Goal: Task Accomplishment & Management: Manage account settings

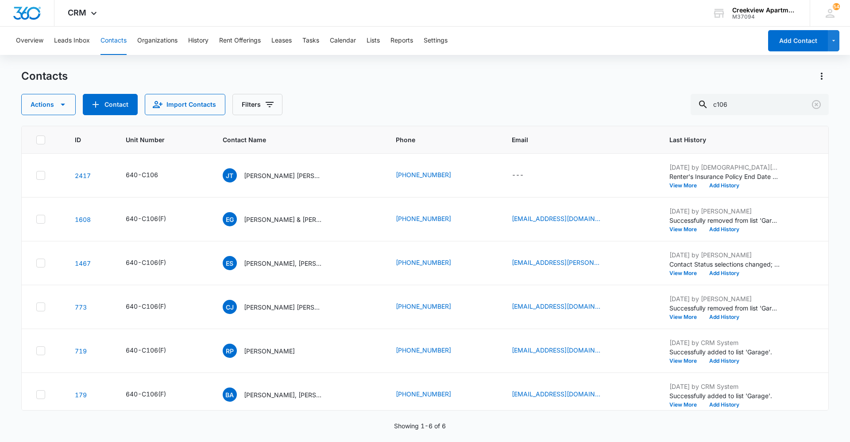
click at [358, 81] on div "Contacts" at bounding box center [424, 76] width 807 height 14
click at [596, 110] on div "Actions Contact Import Contacts Filters c106" at bounding box center [424, 104] width 807 height 21
click at [587, 38] on div "Overview Leads Inbox Contacts Organizations History Rent Offerings Leases Tasks…" at bounding box center [386, 41] width 751 height 28
click at [577, 89] on div "Contacts Actions Contact Import Contacts Filters c106" at bounding box center [424, 92] width 807 height 46
click at [336, 85] on div "Contacts Actions Contact Import Contacts Filters c106" at bounding box center [424, 92] width 807 height 46
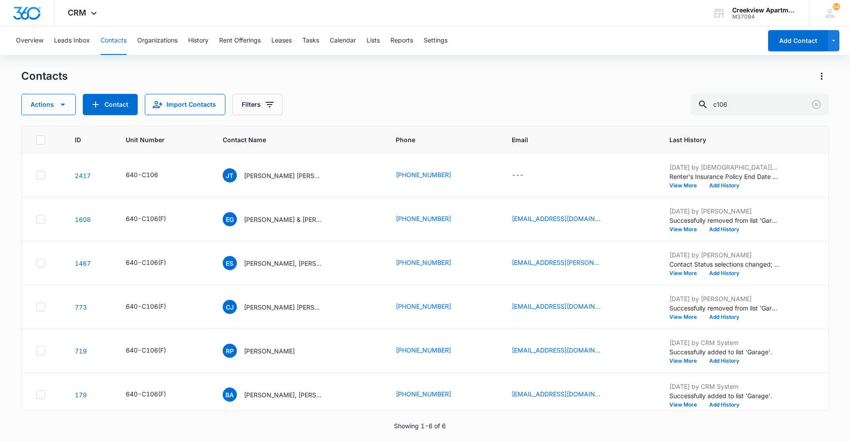
click at [407, 85] on div "Contacts Actions Contact Import Contacts Filters c106" at bounding box center [424, 92] width 807 height 46
click at [316, 112] on div "Actions Contact Import Contacts Filters c106" at bounding box center [424, 104] width 807 height 21
drag, startPoint x: 372, startPoint y: 109, endPoint x: 390, endPoint y: 188, distance: 80.4
click at [372, 109] on div "Actions Contact Import Contacts Filters c106" at bounding box center [424, 104] width 807 height 21
click at [328, 107] on div "Actions Contact Import Contacts Filters c106" at bounding box center [424, 104] width 807 height 21
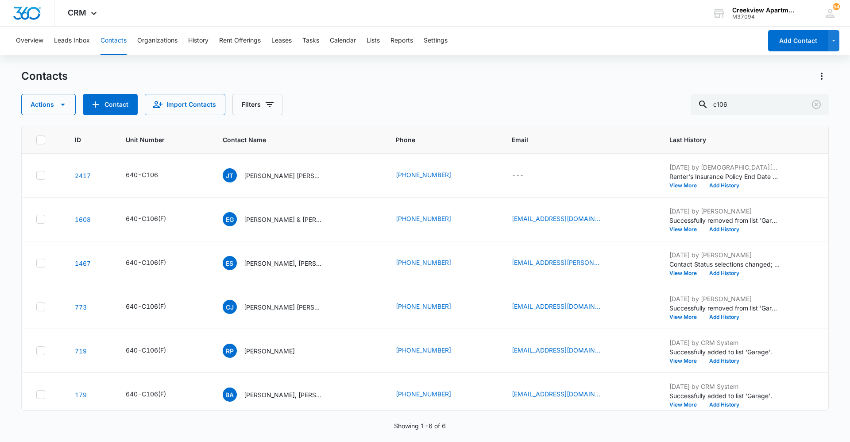
click at [335, 91] on div "Contacts Actions Contact Import Contacts Filters c106" at bounding box center [424, 92] width 807 height 46
click at [321, 97] on div "Actions Contact Import Contacts Filters c106" at bounding box center [424, 104] width 807 height 21
click at [114, 70] on div "Contacts" at bounding box center [424, 76] width 807 height 14
drag, startPoint x: 747, startPoint y: 98, endPoint x: 697, endPoint y: 100, distance: 50.0
click at [697, 100] on div "Actions Contact Import Contacts Filters c106" at bounding box center [424, 104] width 807 height 21
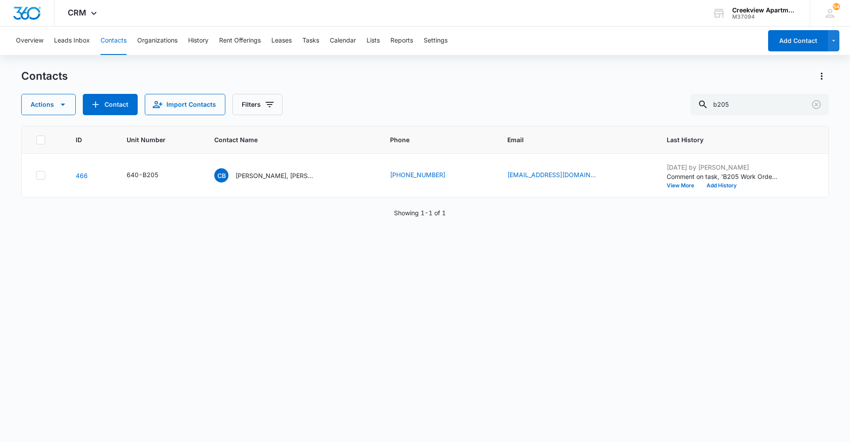
click at [391, 110] on div "Actions Contact Import Contacts Filters b205" at bounding box center [424, 104] width 807 height 21
click at [804, 99] on input "b205" at bounding box center [759, 104] width 138 height 21
type input "b202"
click at [289, 353] on div "ID Unit Number Contact Name Phone Email Last History 164 640-B202 GR [PERSON_NA…" at bounding box center [424, 278] width 807 height 304
click at [230, 250] on div "ID Unit Number Contact Name Phone Email Last History 164 640-B202 GR [PERSON_NA…" at bounding box center [424, 278] width 807 height 304
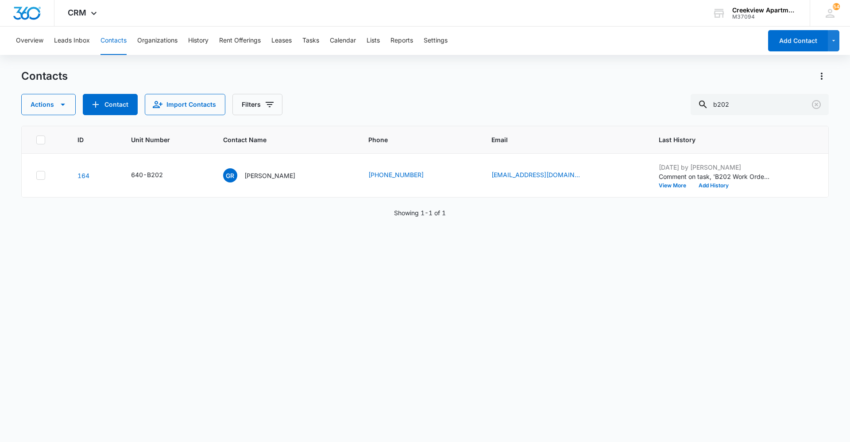
click at [723, 285] on div "ID Unit Number Contact Name Phone Email Last History 164 640-B202 GR [PERSON_NA…" at bounding box center [424, 278] width 807 height 304
click at [463, 400] on div "ID Unit Number Contact Name Phone Email Last History 164 640-B202 GR [PERSON_NA…" at bounding box center [424, 278] width 807 height 304
click at [298, 39] on div "Overview Leads Inbox Contacts Organizations History Rent Offerings Leases Tasks…" at bounding box center [386, 41] width 751 height 28
click at [309, 39] on button "Tasks" at bounding box center [310, 41] width 17 height 28
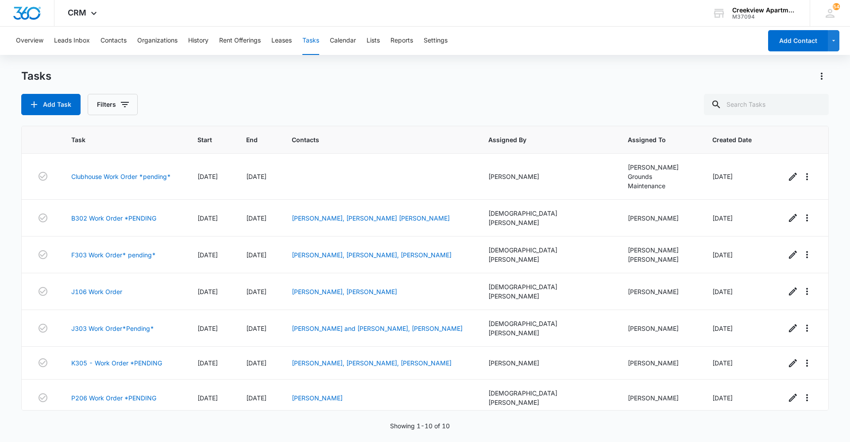
click at [675, 88] on div "Tasks Add Task Filters" at bounding box center [424, 92] width 807 height 46
click at [271, 96] on div "Add Task Filters" at bounding box center [424, 104] width 807 height 21
click at [431, 11] on div "CRM Apps Reputation Websites Forms CRM Email Social Content Ads Intelligence Fi…" at bounding box center [425, 13] width 850 height 27
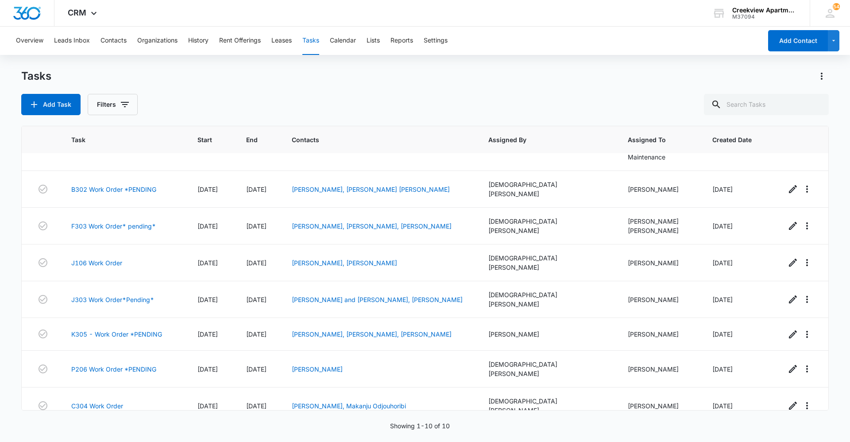
scroll to position [44, 0]
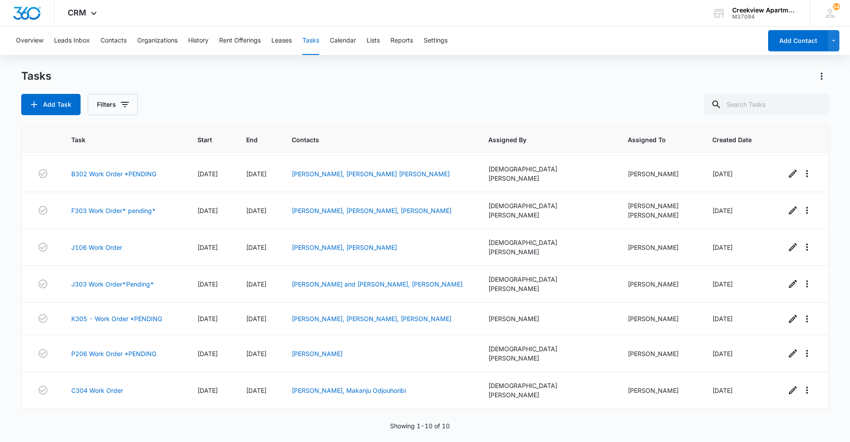
click at [305, 72] on div "Tasks" at bounding box center [424, 76] width 807 height 14
click at [264, 103] on div "Add Task Filters" at bounding box center [424, 104] width 807 height 21
click at [298, 85] on div "Tasks Add Task Filters" at bounding box center [424, 92] width 807 height 46
click at [316, 97] on div "Add Task Filters" at bounding box center [424, 104] width 807 height 21
click at [258, 89] on div "Tasks Add Task Filters" at bounding box center [424, 92] width 807 height 46
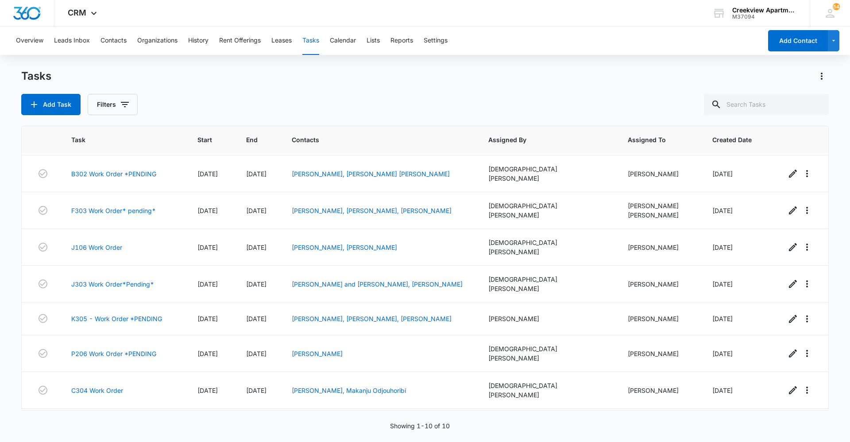
click at [374, 114] on div "Add Task Filters" at bounding box center [424, 104] width 807 height 21
